Goal: Find specific page/section: Find specific page/section

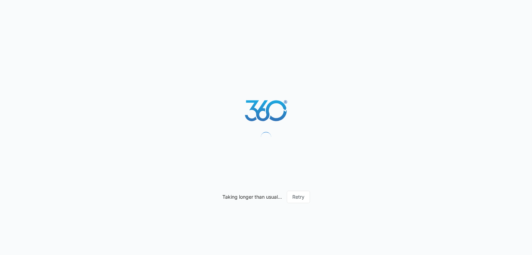
click at [296, 197] on button "Retry" at bounding box center [298, 197] width 23 height 12
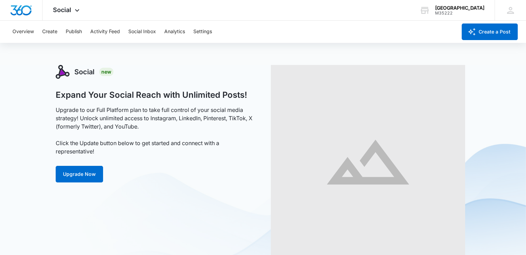
click at [75, 13] on icon at bounding box center [77, 10] width 8 height 8
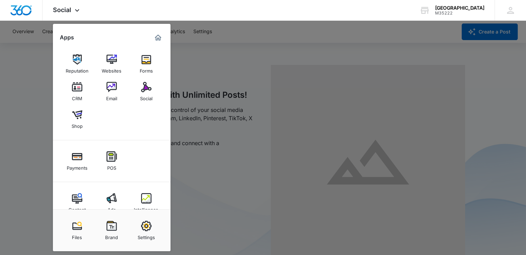
click at [73, 166] on div "Payments" at bounding box center [77, 166] width 21 height 9
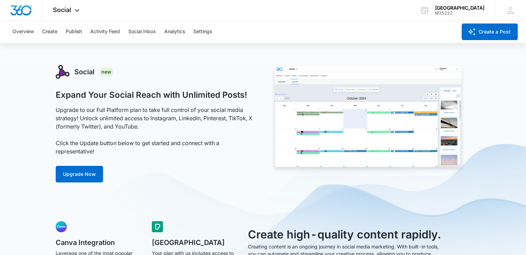
click at [76, 11] on icon at bounding box center [77, 10] width 8 height 8
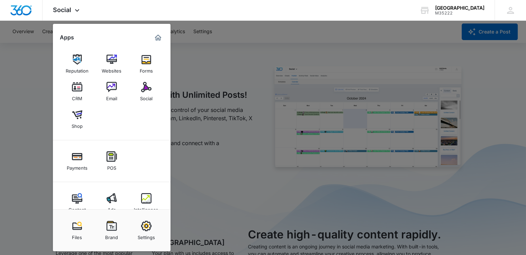
click at [76, 156] on img at bounding box center [77, 157] width 10 height 10
